Goal: Task Accomplishment & Management: Complete application form

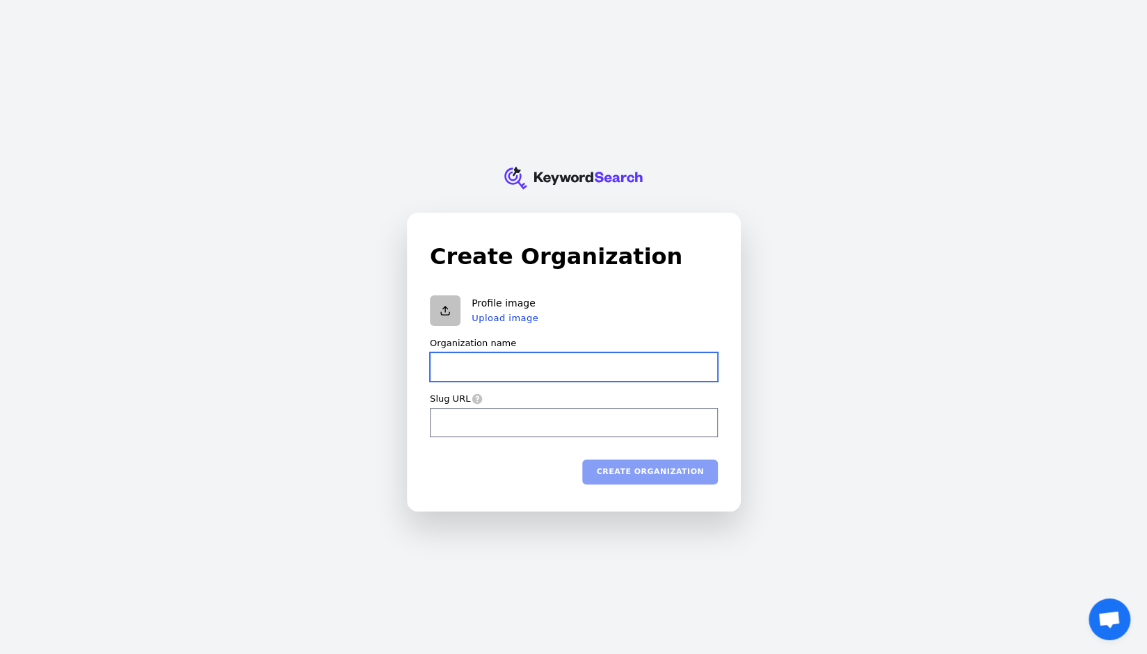
click at [510, 373] on input "Organization name" at bounding box center [574, 367] width 288 height 29
click at [478, 366] on input "Organization name" at bounding box center [574, 367] width 288 height 29
click at [870, 357] on div "KeywordSearch Create Organization Profile image Upload image Organization name …" at bounding box center [573, 327] width 1147 height 654
click at [530, 366] on input "Organization name" at bounding box center [574, 367] width 288 height 29
click at [855, 338] on div "KeywordSearch Create Organization Profile image Upload image Organization name …" at bounding box center [573, 327] width 1147 height 654
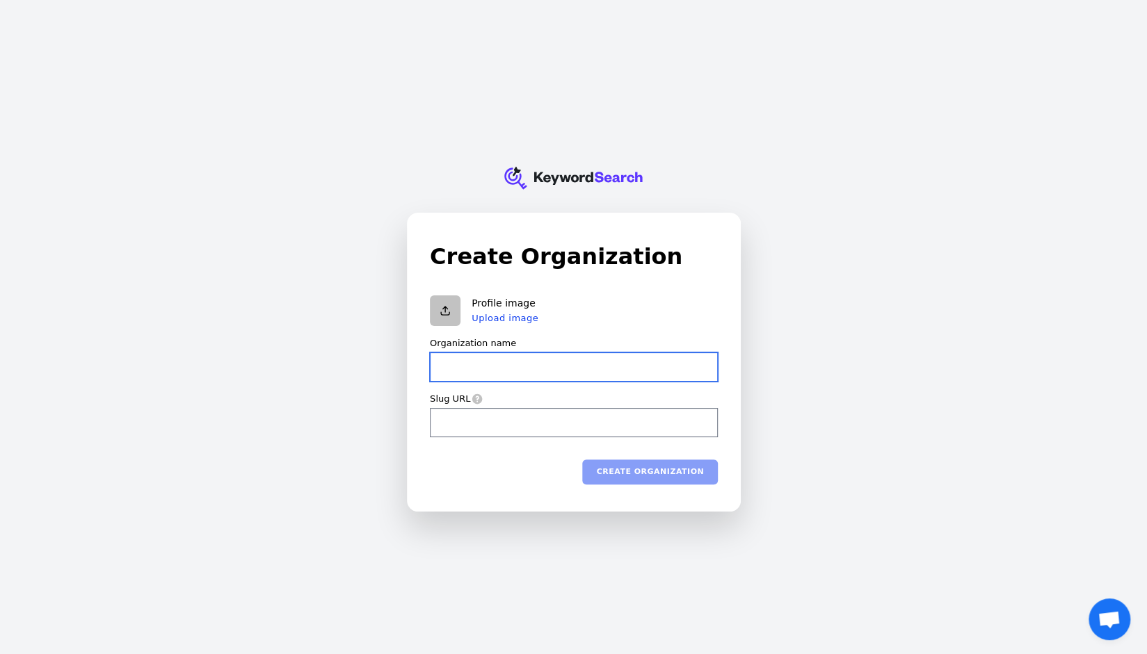
click at [560, 366] on input "Organization name" at bounding box center [574, 367] width 288 height 29
type input "J"
type input "j"
type input "JO"
type input "jo"
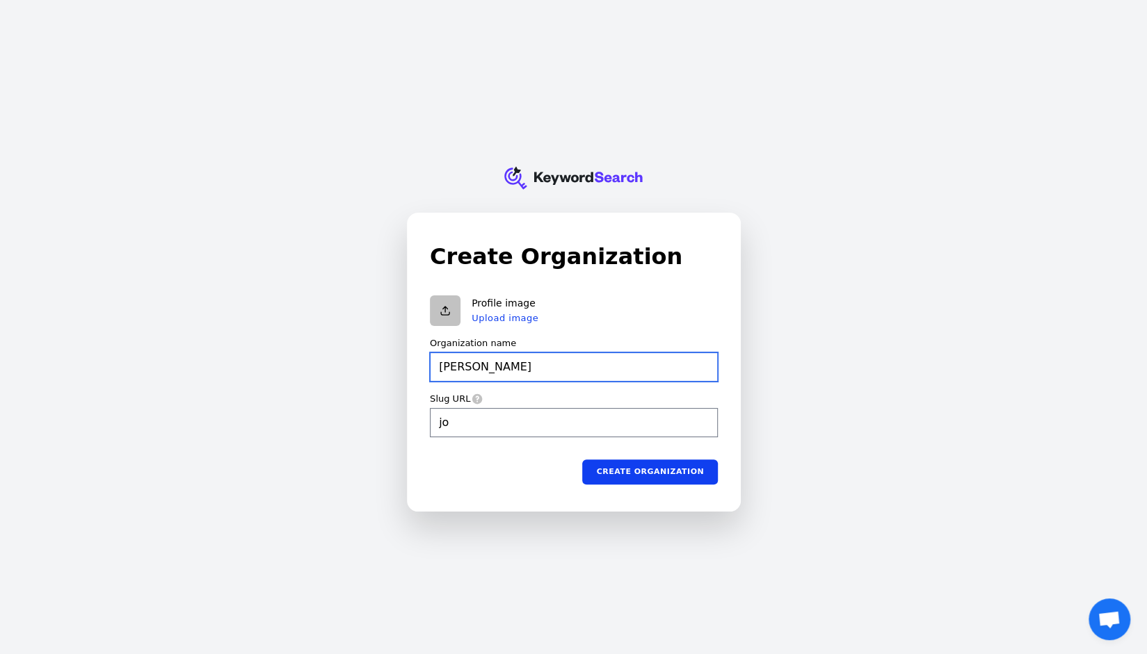
type input "JOT"
type input "jot"
type input "JOTO"
type input "joto"
type input "JOTO"
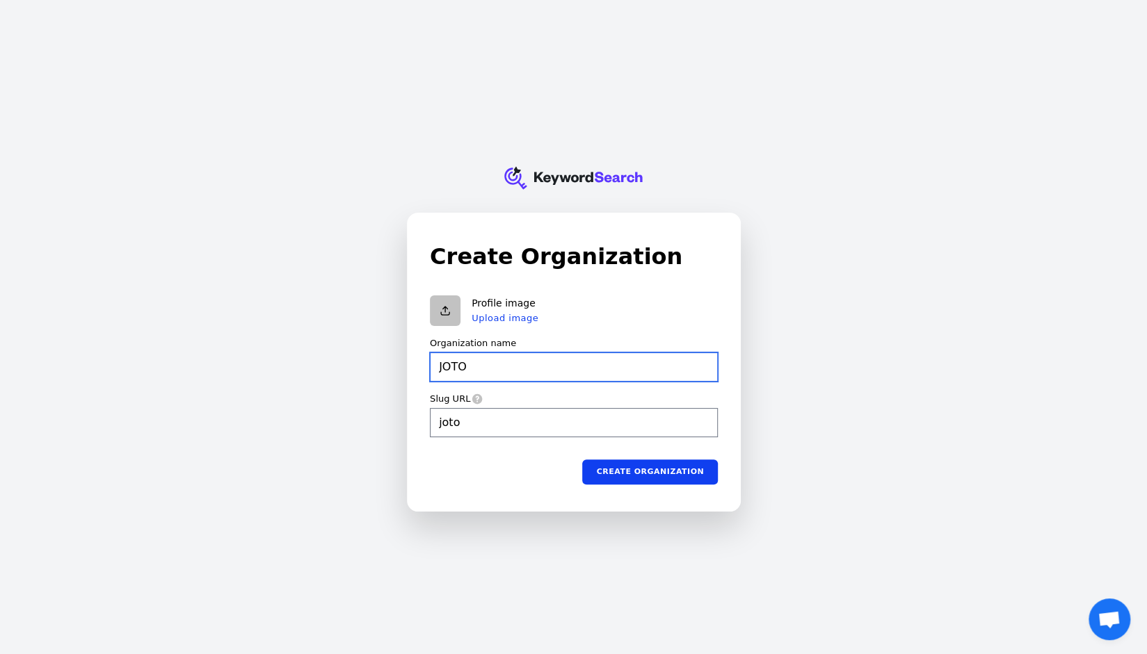
type input "joto"
type input "JOTO P"
type input "joto-p"
type input "JOTO PR"
type input "joto-pr"
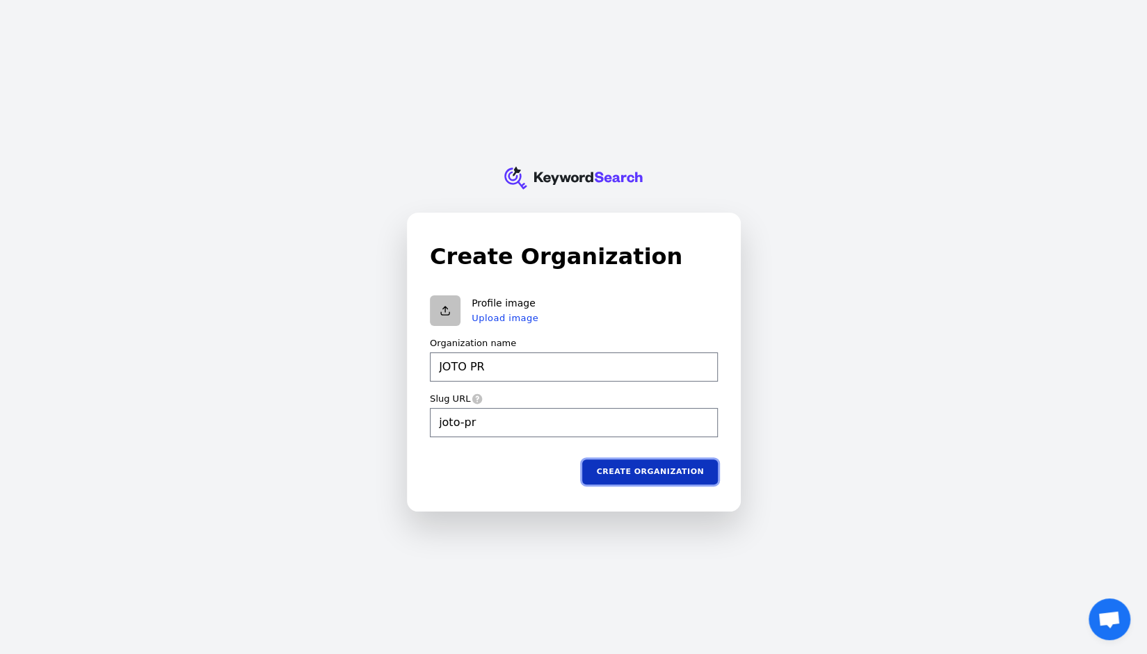
click at [645, 471] on button "Create organization" at bounding box center [650, 471] width 136 height 25
type input "JOTO PR"
type input "joto-pr"
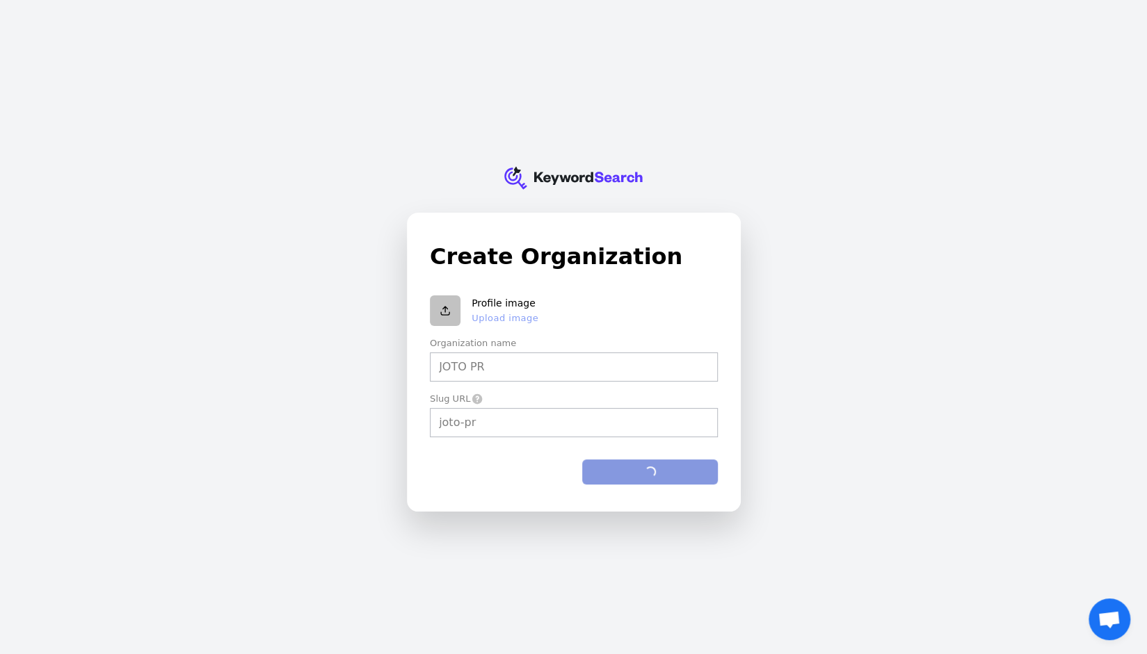
type input "JOTO PR"
type input "joto-pr"
